Goal: Check status: Check status

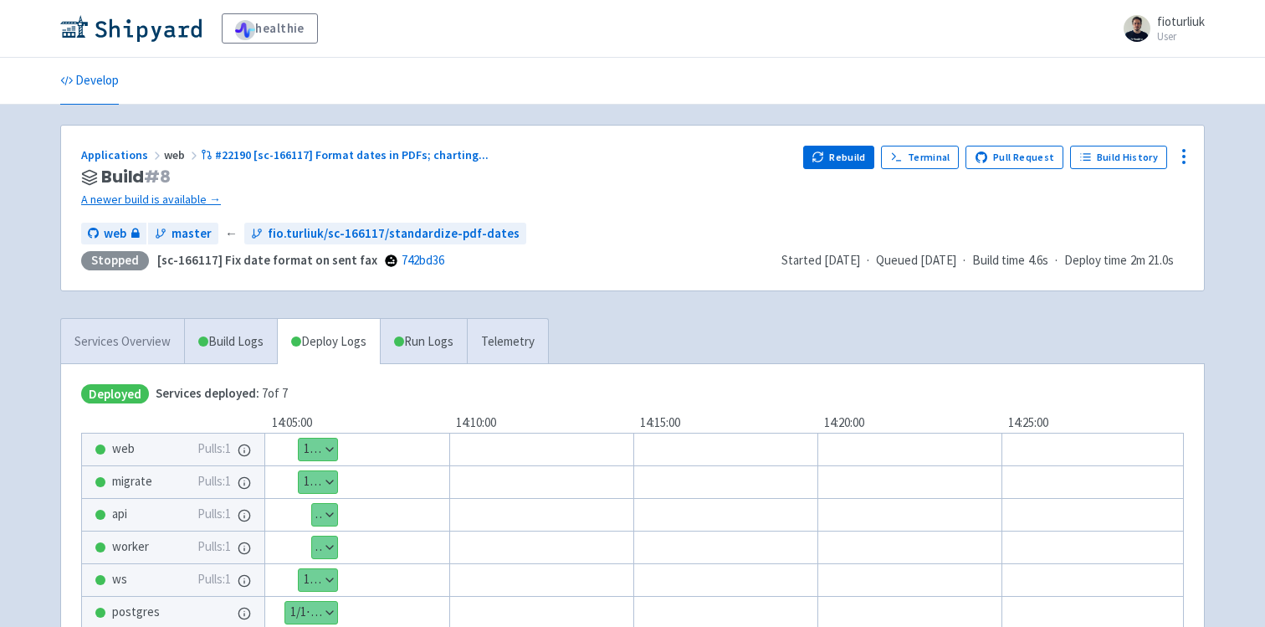
click at [93, 341] on link "Services Overview" at bounding box center [122, 342] width 123 height 46
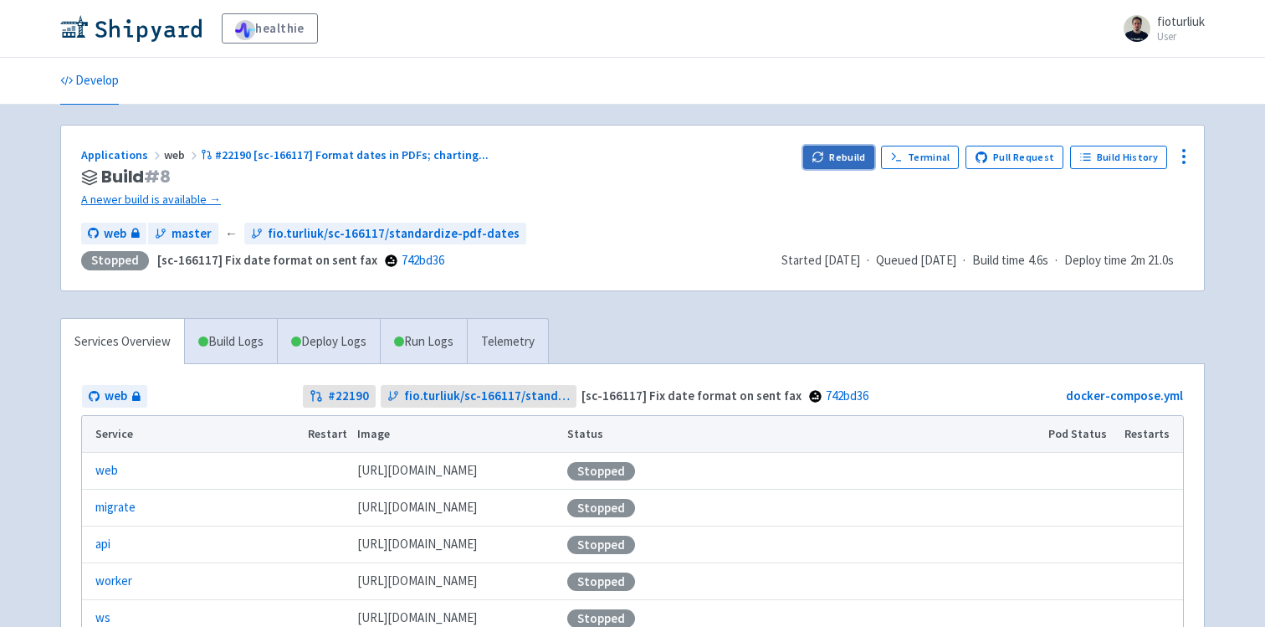
click at [835, 157] on button "Rebuild" at bounding box center [839, 157] width 72 height 23
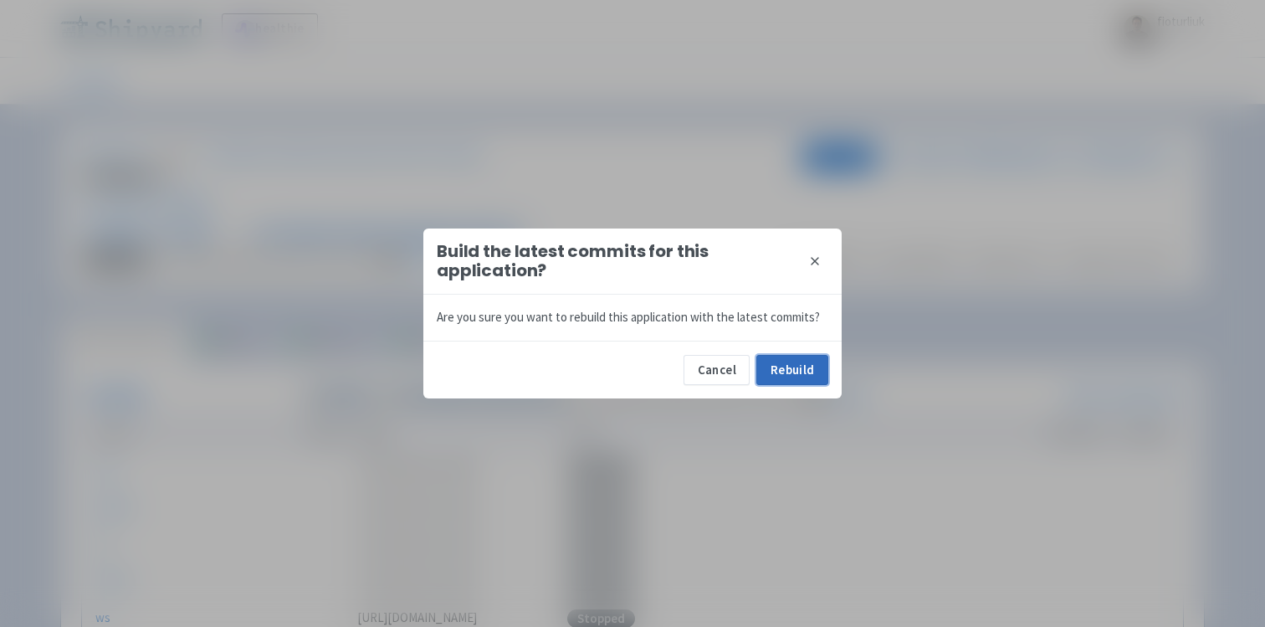
click at [770, 361] on button "Rebuild" at bounding box center [792, 370] width 72 height 30
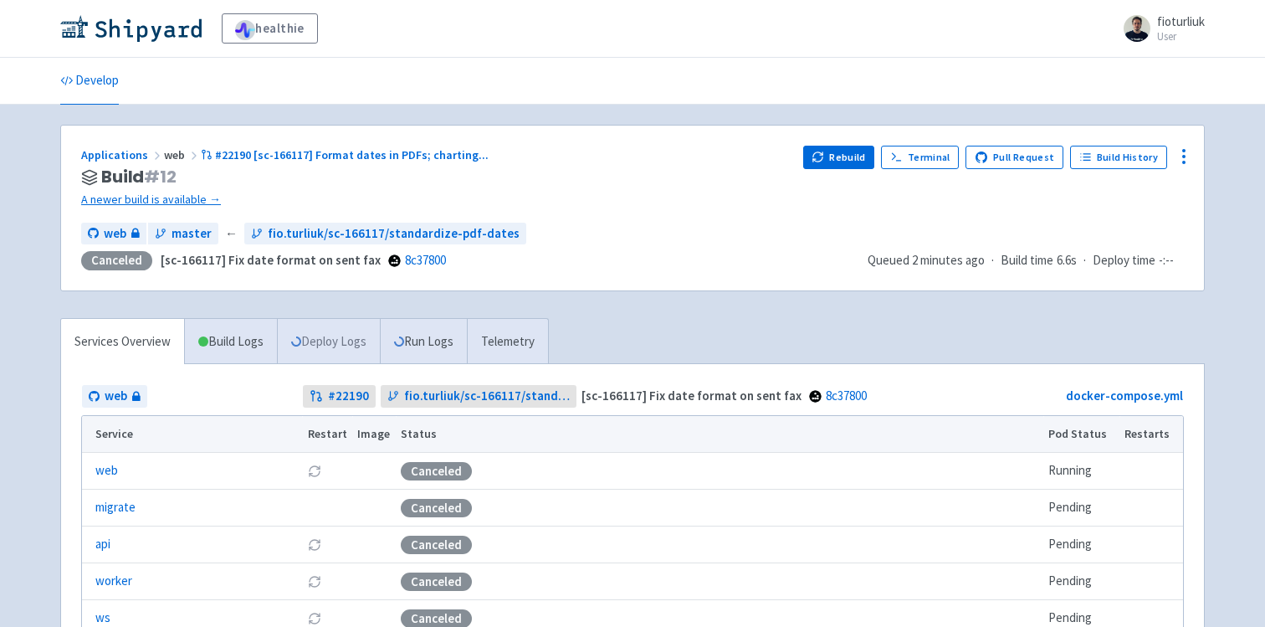
scroll to position [217, 0]
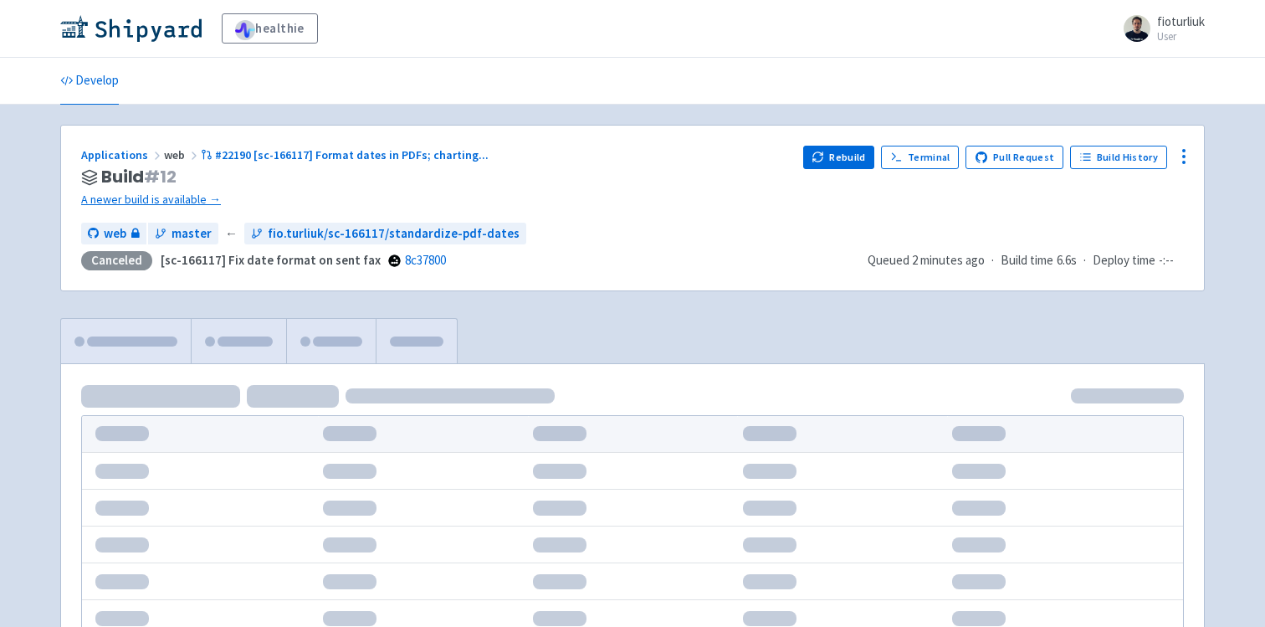
scroll to position [163, 0]
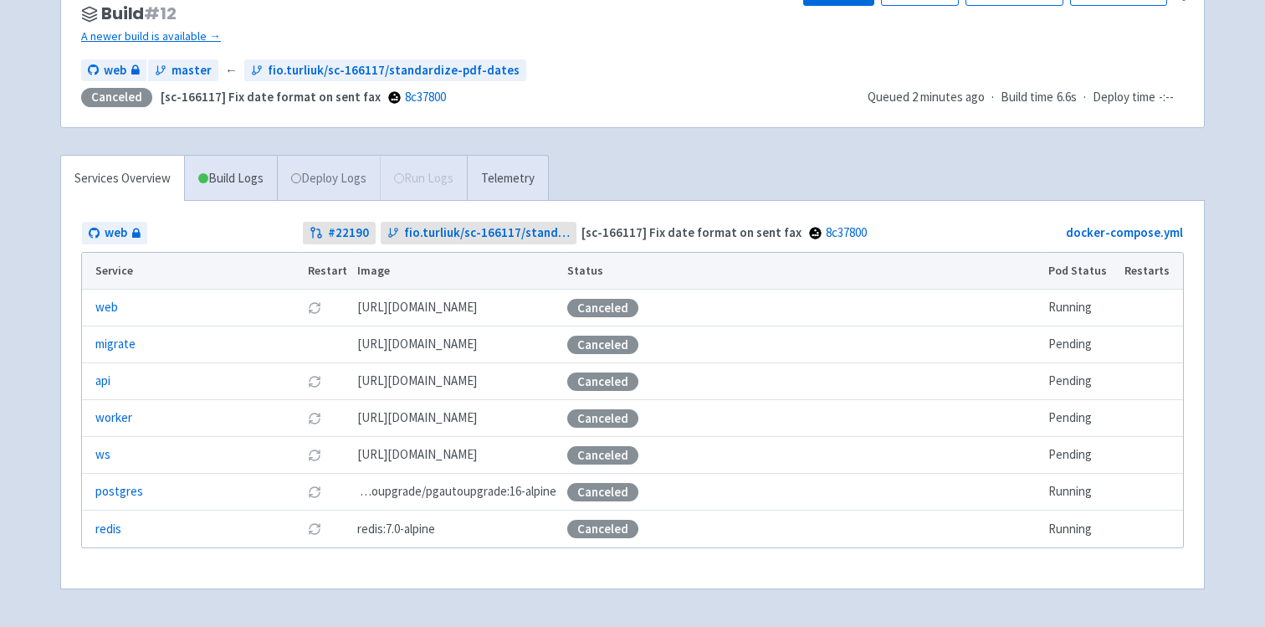
click at [324, 185] on link "Deploy Logs" at bounding box center [328, 179] width 103 height 46
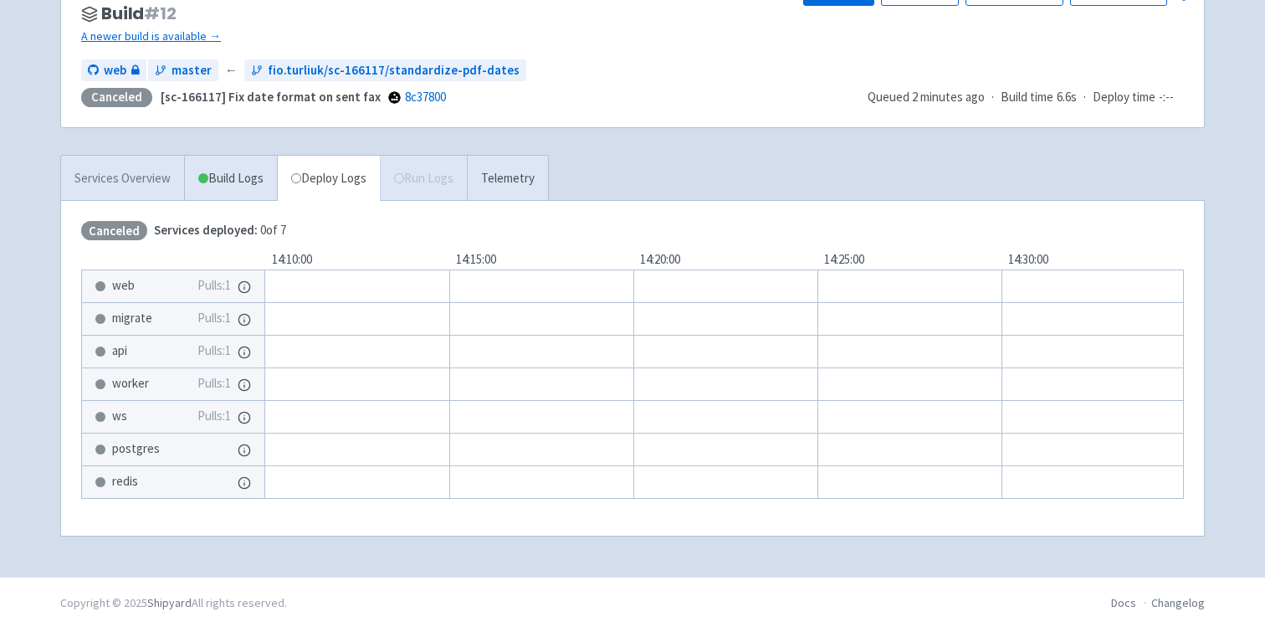
click at [125, 177] on link "Services Overview" at bounding box center [122, 179] width 123 height 46
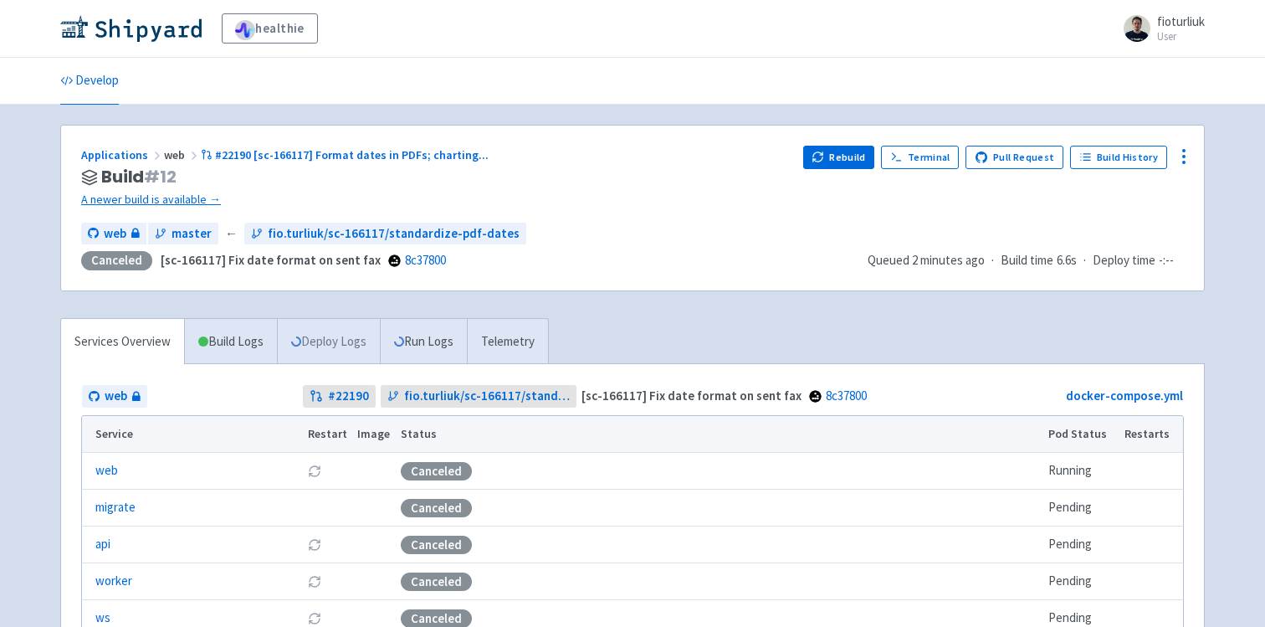
click at [313, 337] on link "Deploy Logs" at bounding box center [328, 342] width 103 height 46
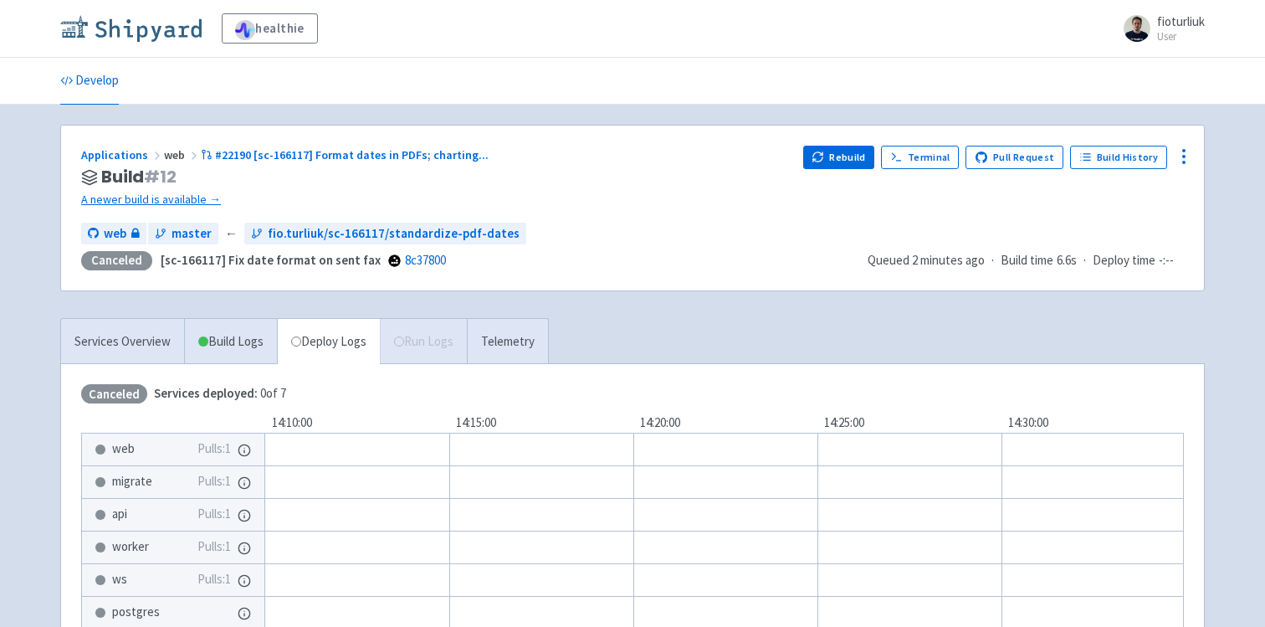
click at [166, 32] on img at bounding box center [130, 28] width 141 height 27
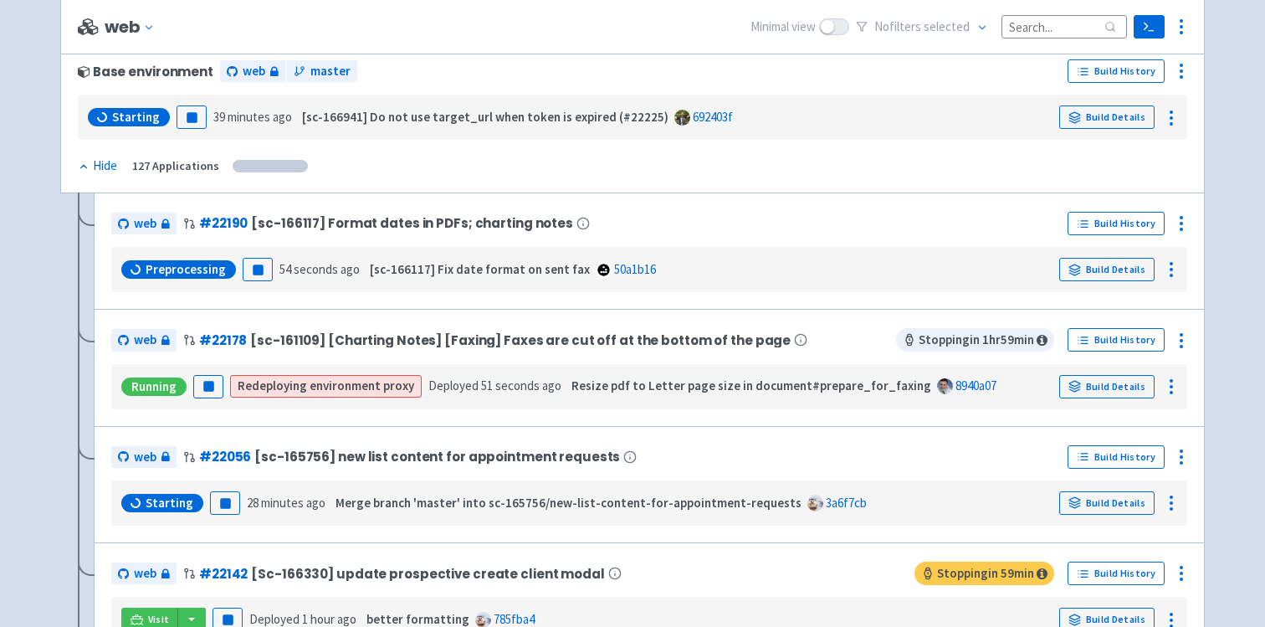
scroll to position [217, 0]
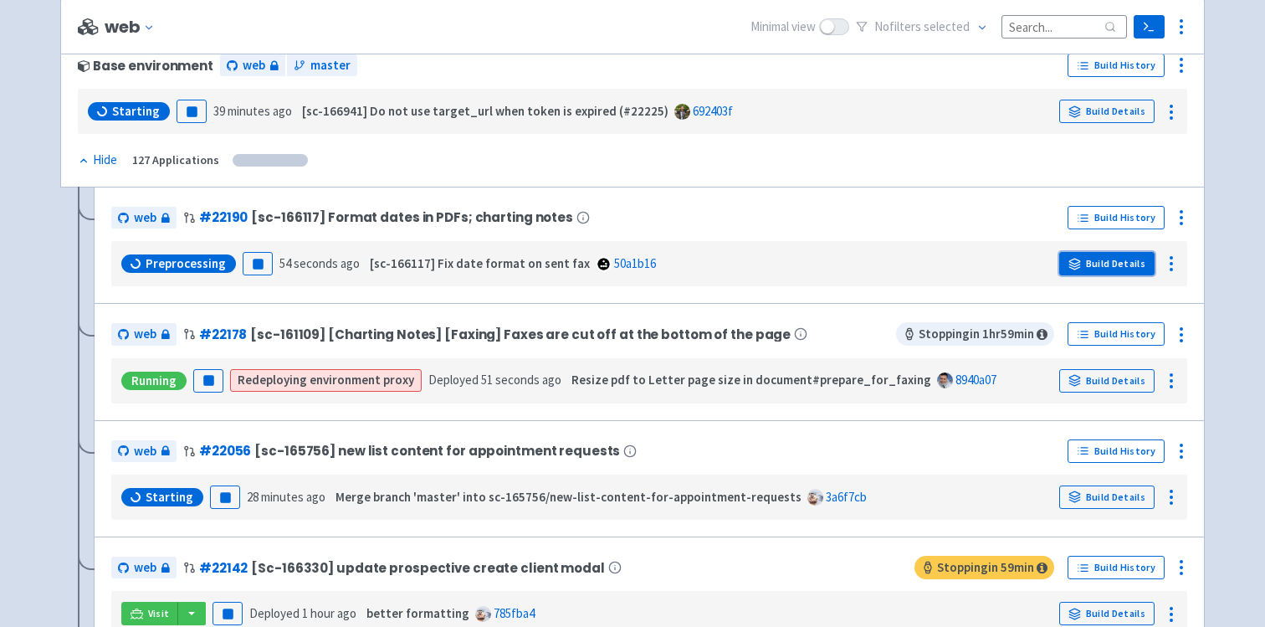
click at [1098, 263] on link "Build Details" at bounding box center [1106, 263] width 95 height 23
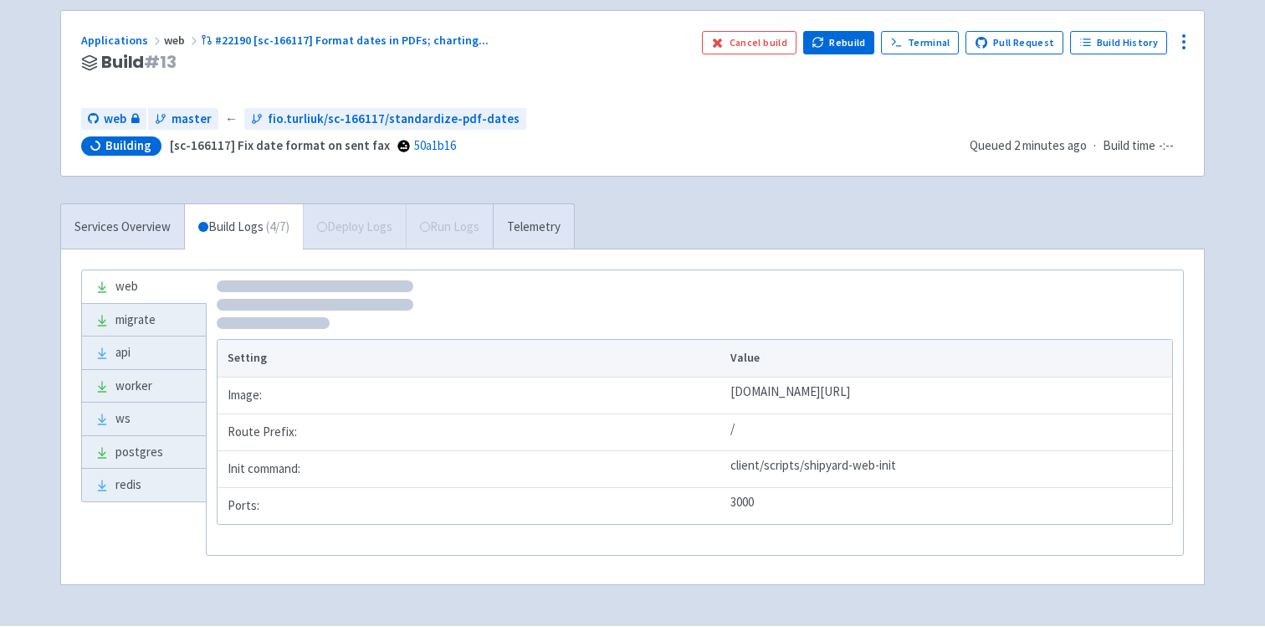
scroll to position [154, 0]
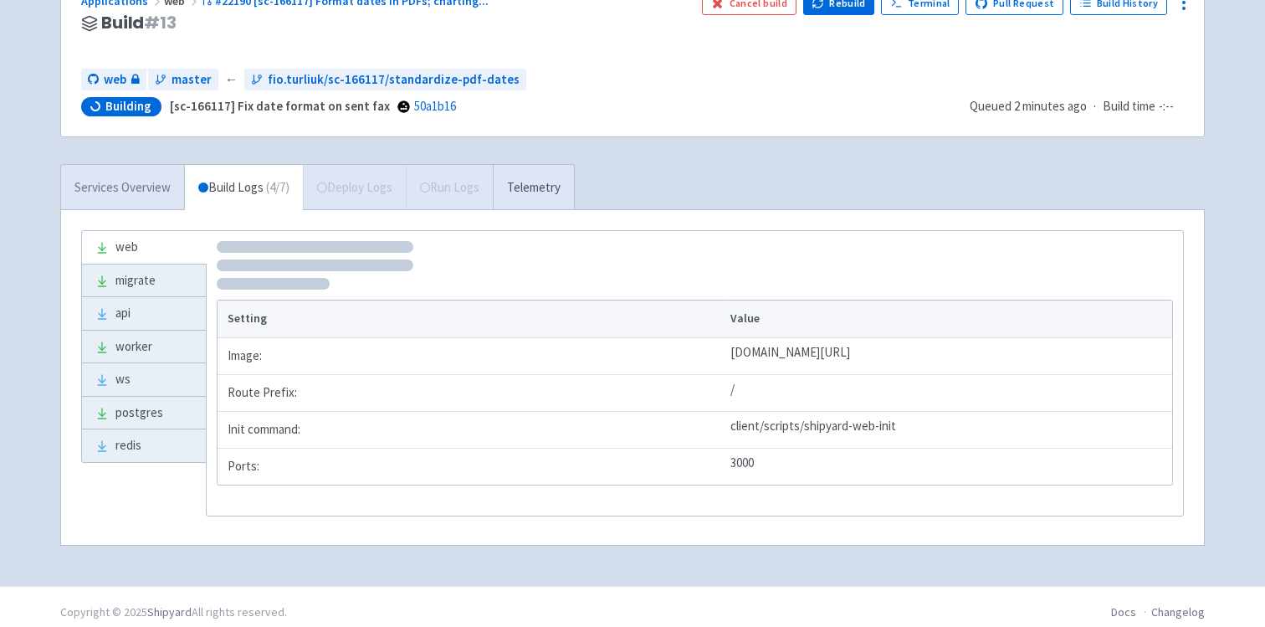
click at [130, 199] on link "Services Overview" at bounding box center [122, 188] width 123 height 46
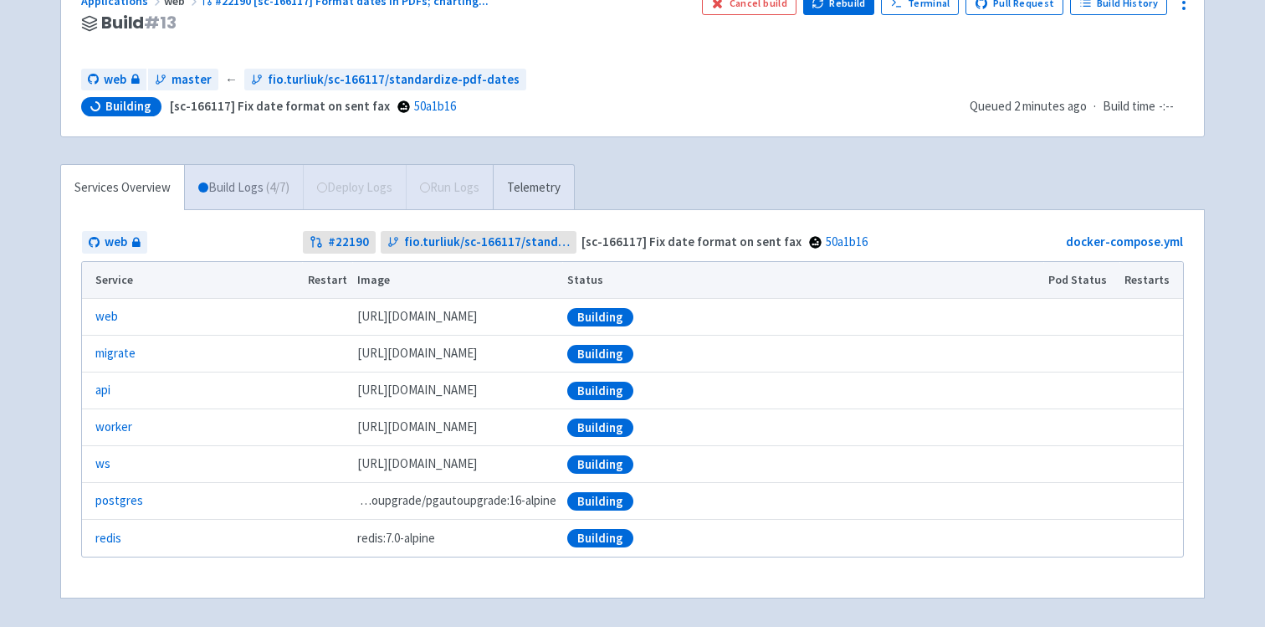
click at [257, 192] on link "Build Logs ( 4 / 7 )" at bounding box center [244, 188] width 118 height 46
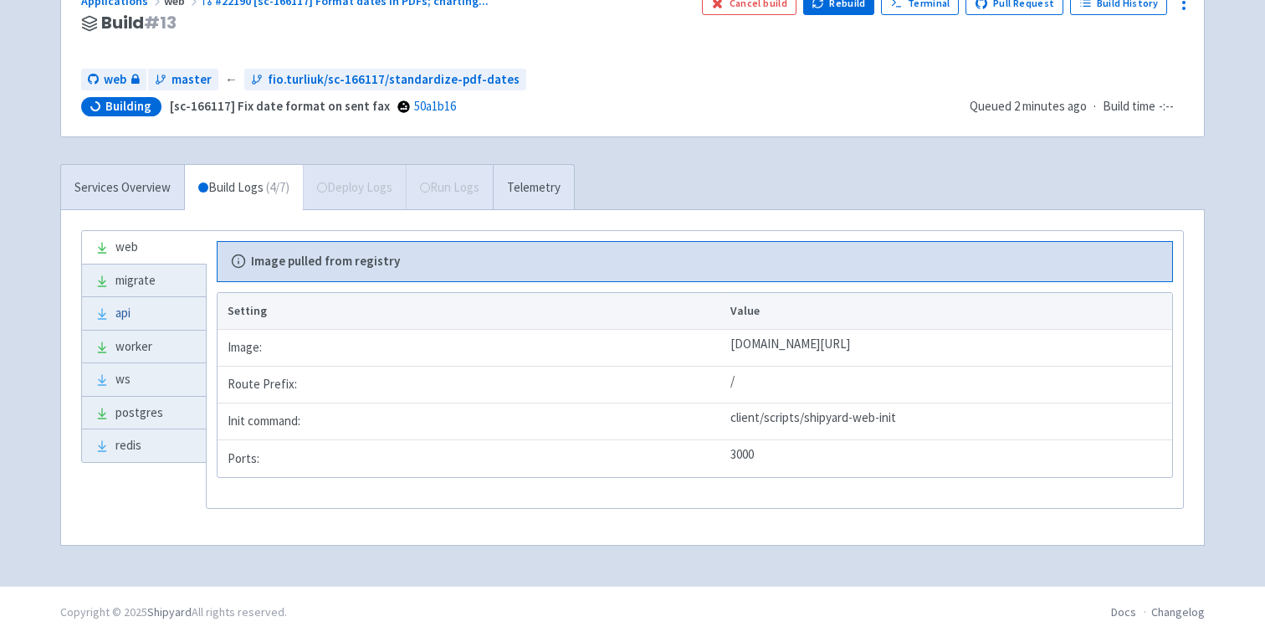
click at [166, 307] on link "api" at bounding box center [144, 313] width 124 height 33
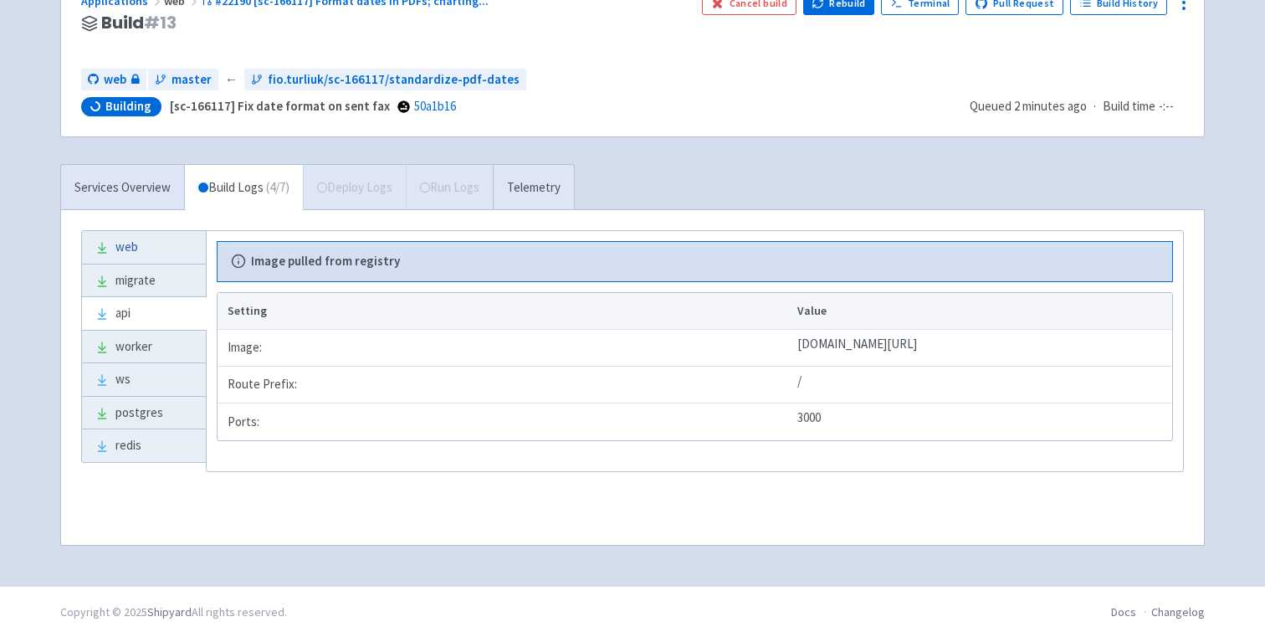
click at [167, 253] on link "web" at bounding box center [144, 247] width 124 height 33
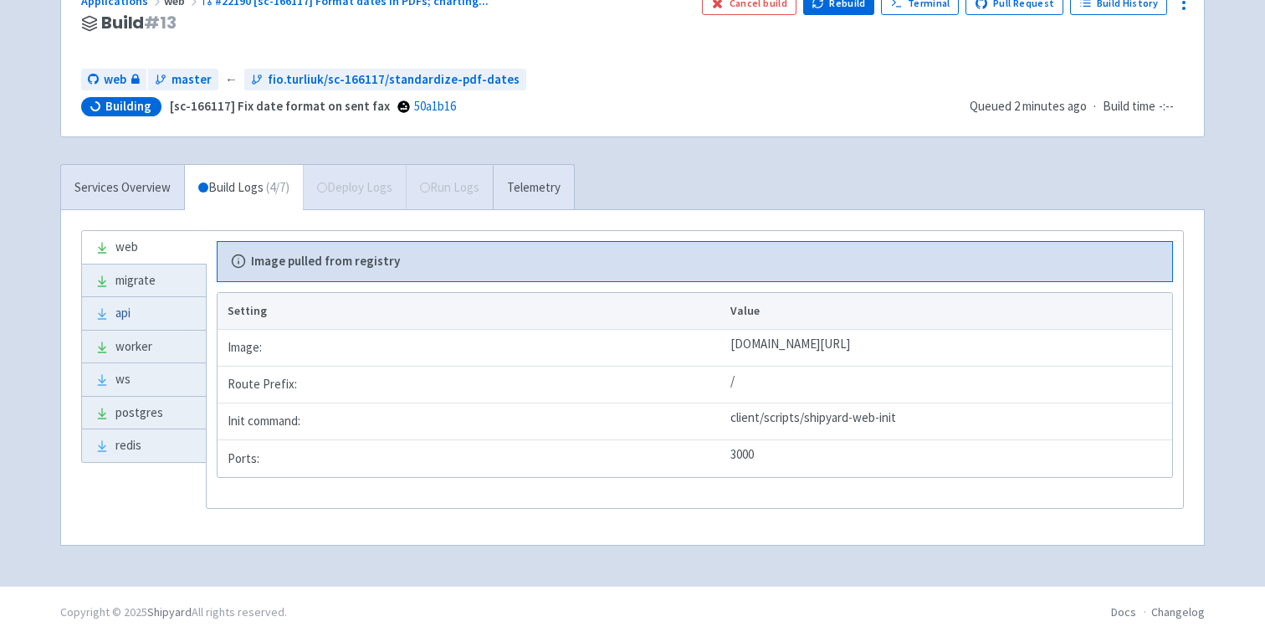
click at [171, 319] on link "api" at bounding box center [144, 313] width 124 height 33
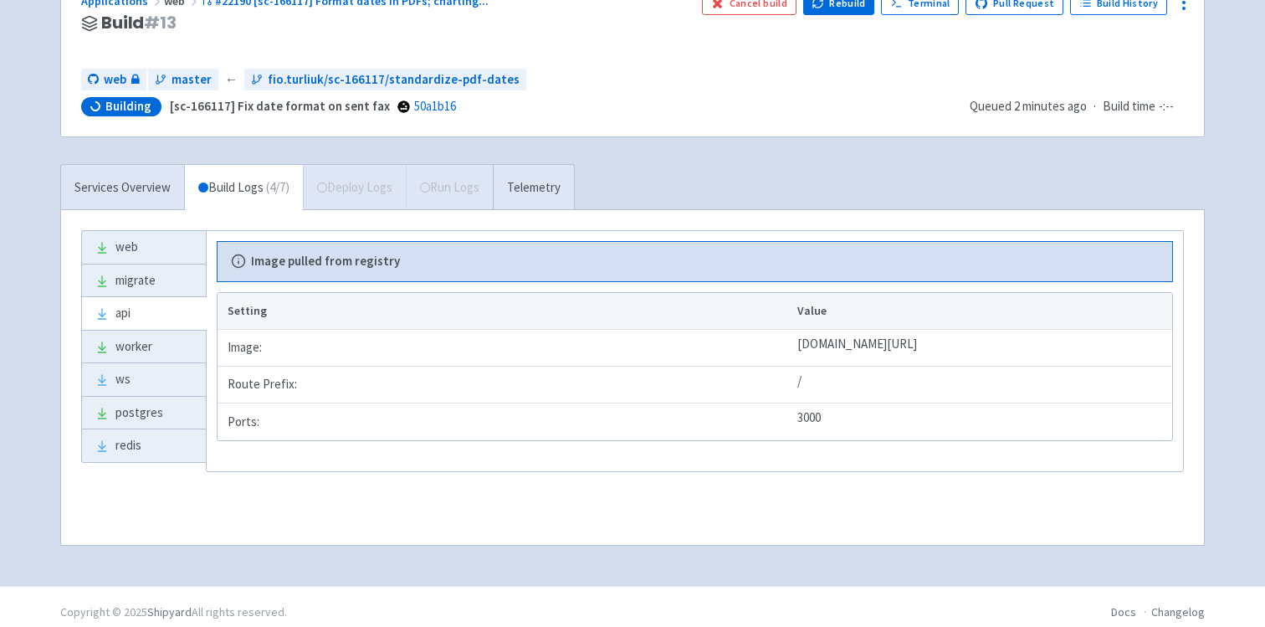
click at [368, 176] on div "Services Overview Build Logs ( 4 / 7 ) Deploy Logs Run Logs Telemetry" at bounding box center [317, 187] width 514 height 46
click at [696, 123] on div "Applications web #22190 [sc-166117] Format dates in PDFs; charting ... Build # …" at bounding box center [632, 54] width 1143 height 165
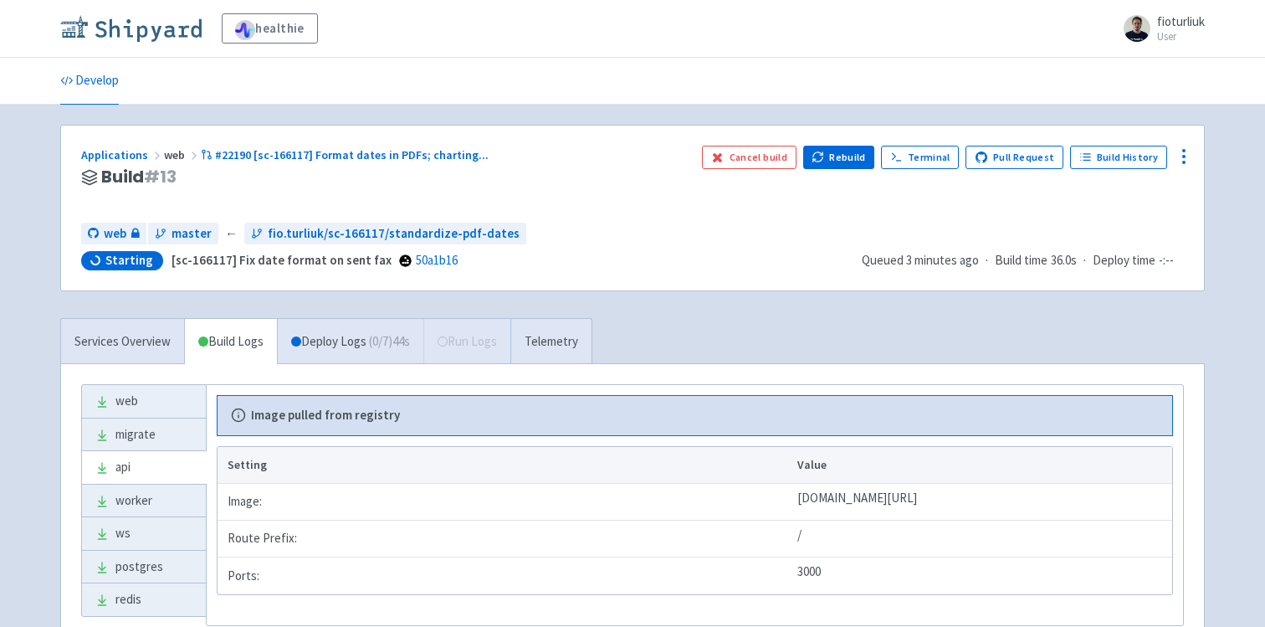
click at [182, 31] on img at bounding box center [130, 28] width 141 height 27
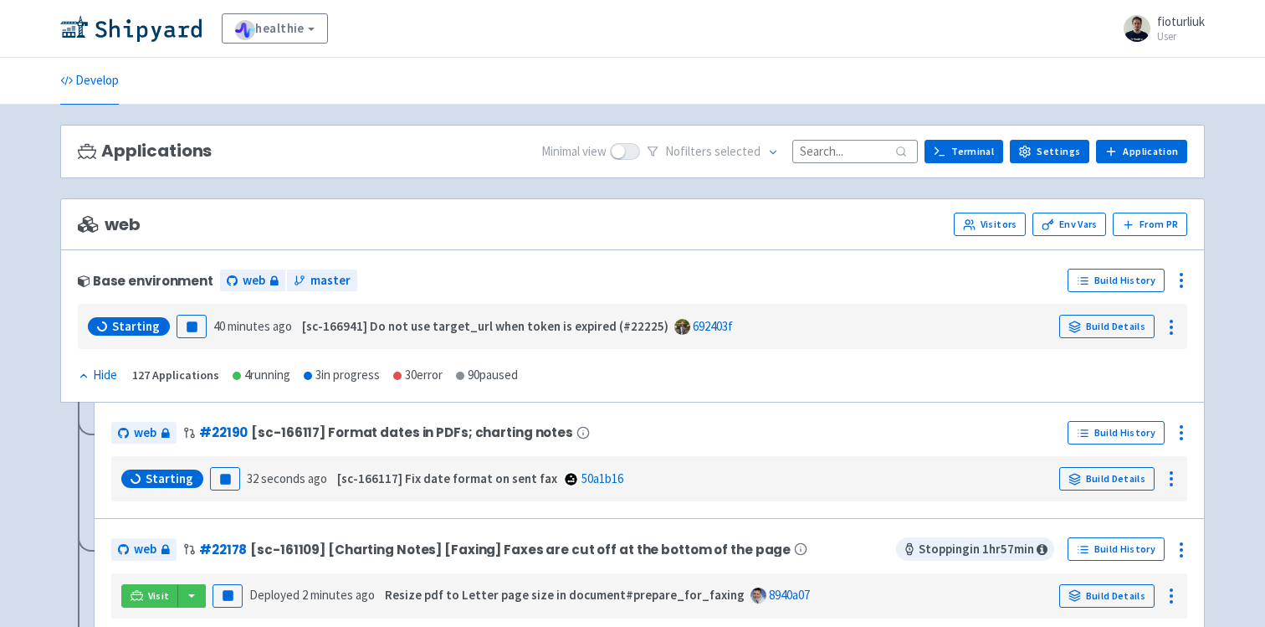
click at [868, 153] on input at bounding box center [854, 151] width 125 height 23
click at [708, 154] on span "No filter s selected" at bounding box center [712, 151] width 95 height 19
click at [779, 157] on icon at bounding box center [773, 152] width 12 height 12
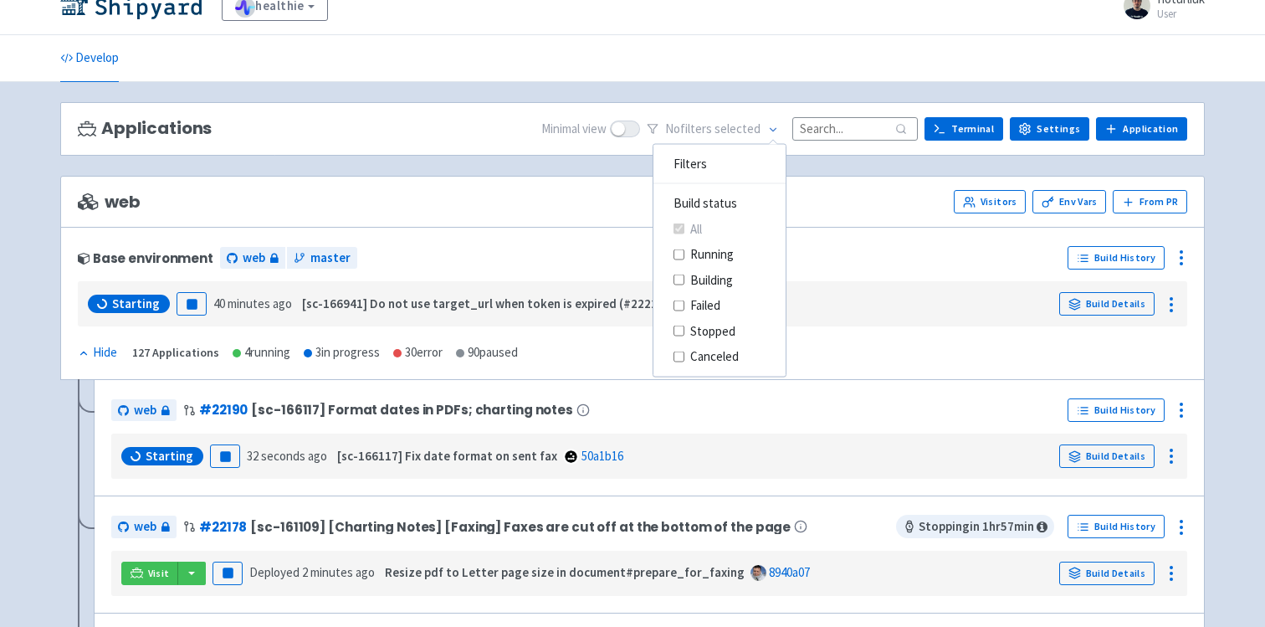
scroll to position [38, 0]
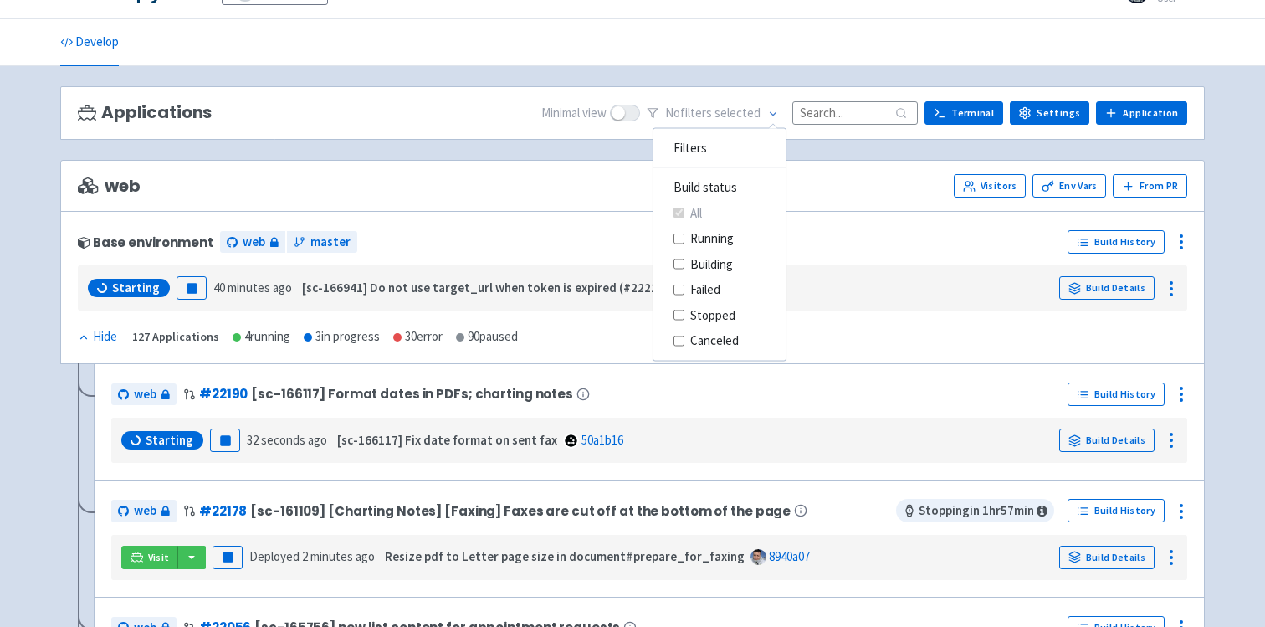
click at [860, 164] on div "web Visitors Env Vars From [GEOGRAPHIC_DATA]" at bounding box center [632, 186] width 1144 height 52
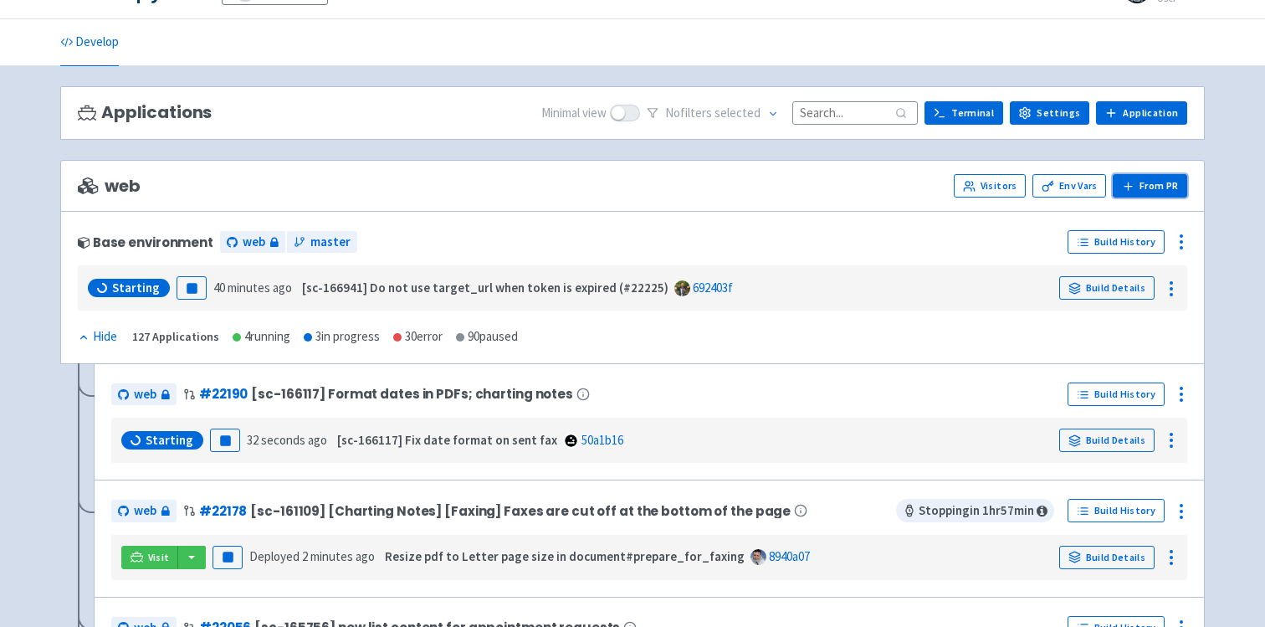
click at [1149, 189] on button "From PR" at bounding box center [1150, 185] width 74 height 23
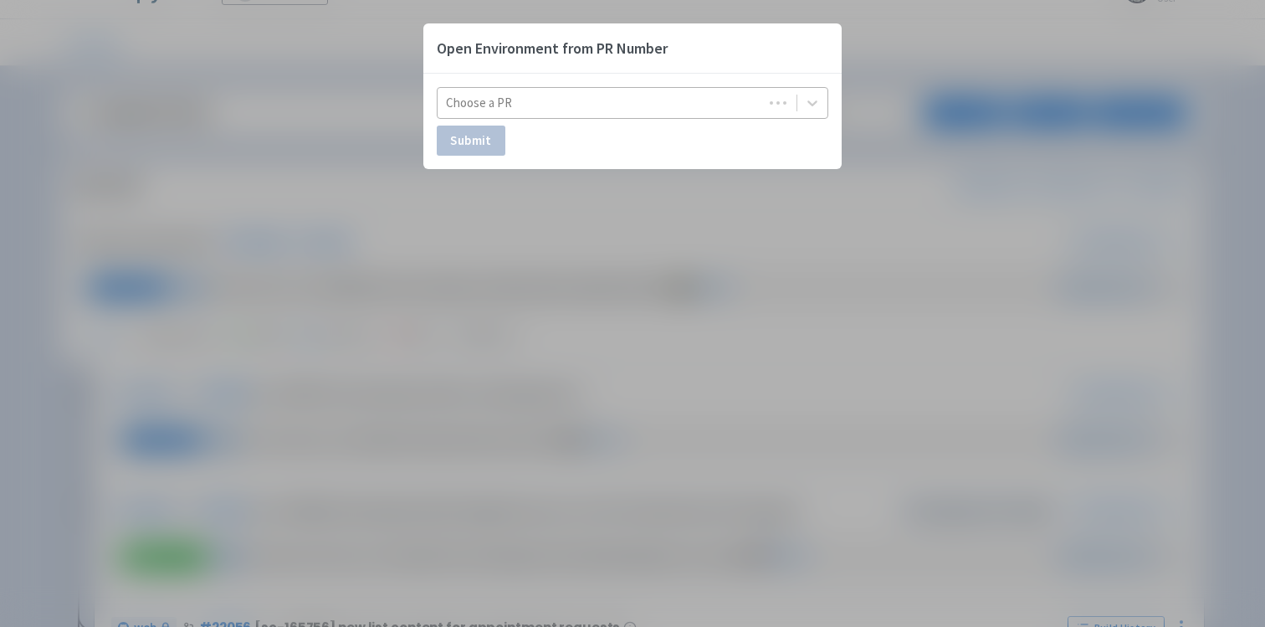
click at [716, 102] on div at bounding box center [600, 103] width 309 height 23
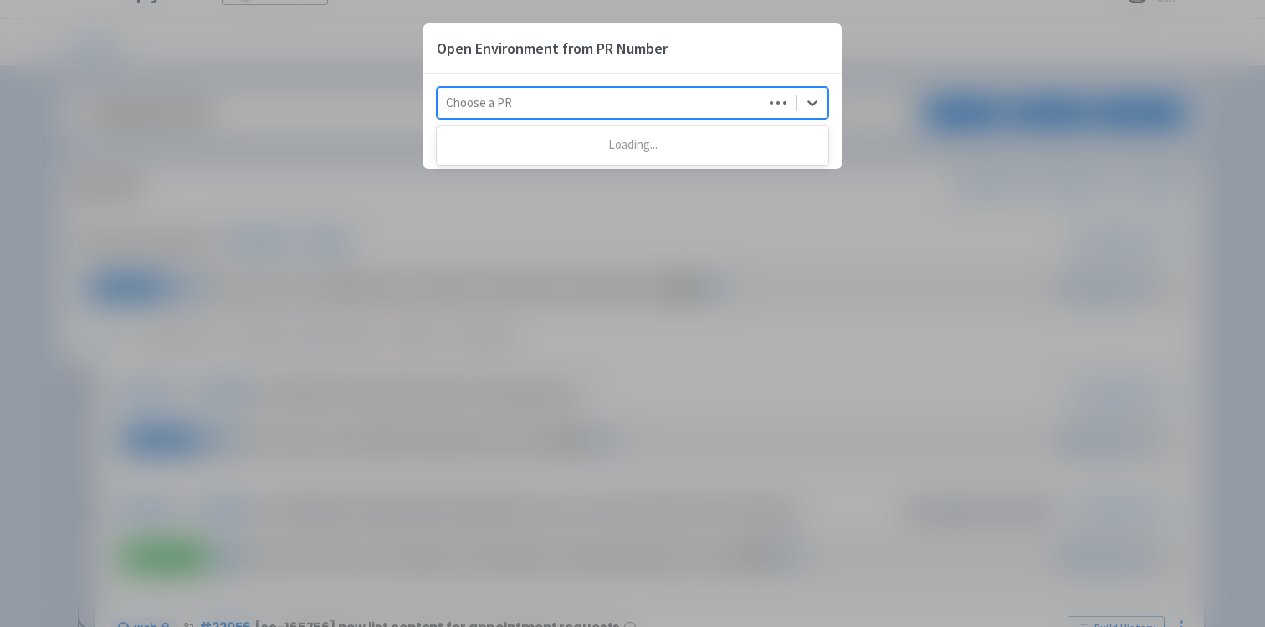
click at [553, 423] on div "Open Environment from PR Number Use Up and Down to choose options, press Enter …" at bounding box center [632, 313] width 1265 height 627
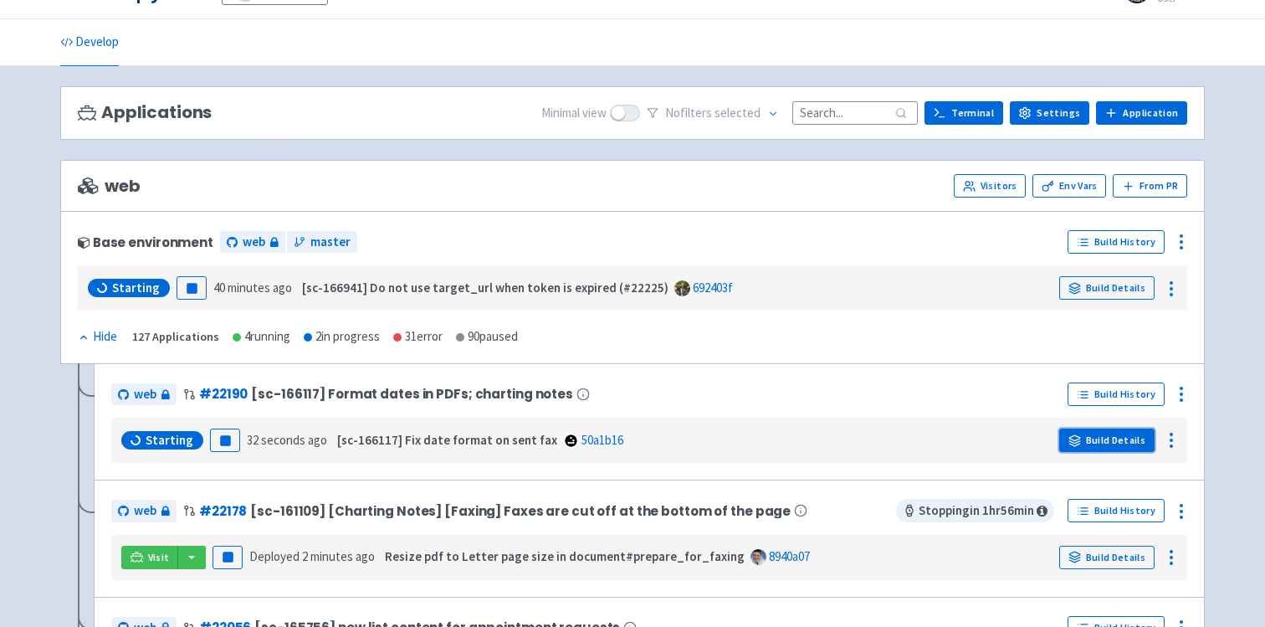
click at [1096, 438] on link "Build Details" at bounding box center [1106, 439] width 95 height 23
